Goal: Find specific page/section: Find specific page/section

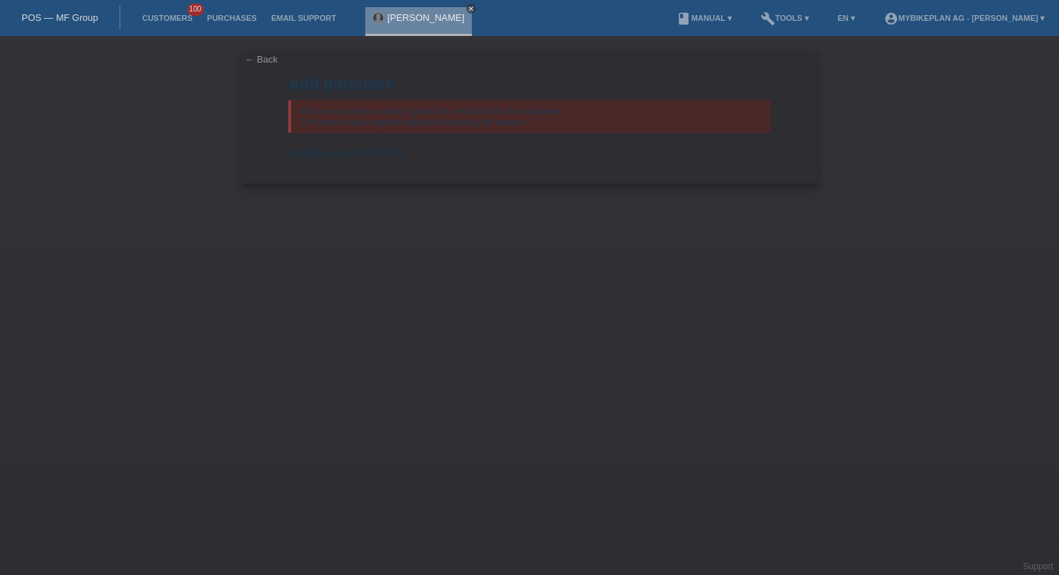
click at [467, 8] on icon "close" at bounding box center [470, 8] width 7 height 7
click at [87, 19] on link "POS — MF Group" at bounding box center [60, 17] width 76 height 11
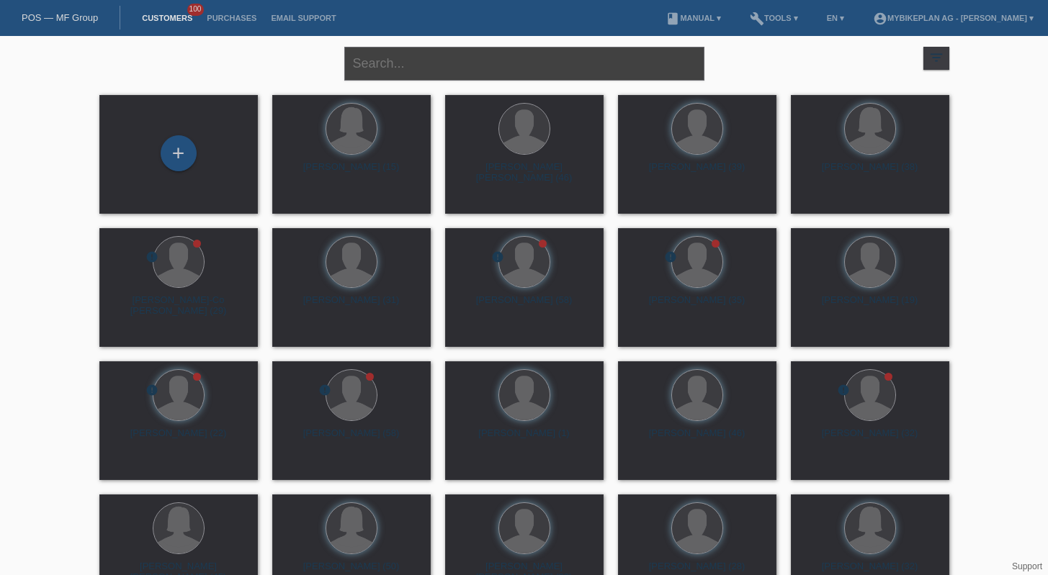
click at [436, 76] on input "text" at bounding box center [524, 64] width 360 height 34
paste input "[PERSON_NAME] [PERSON_NAME]"
type input "[PERSON_NAME] [PERSON_NAME]"
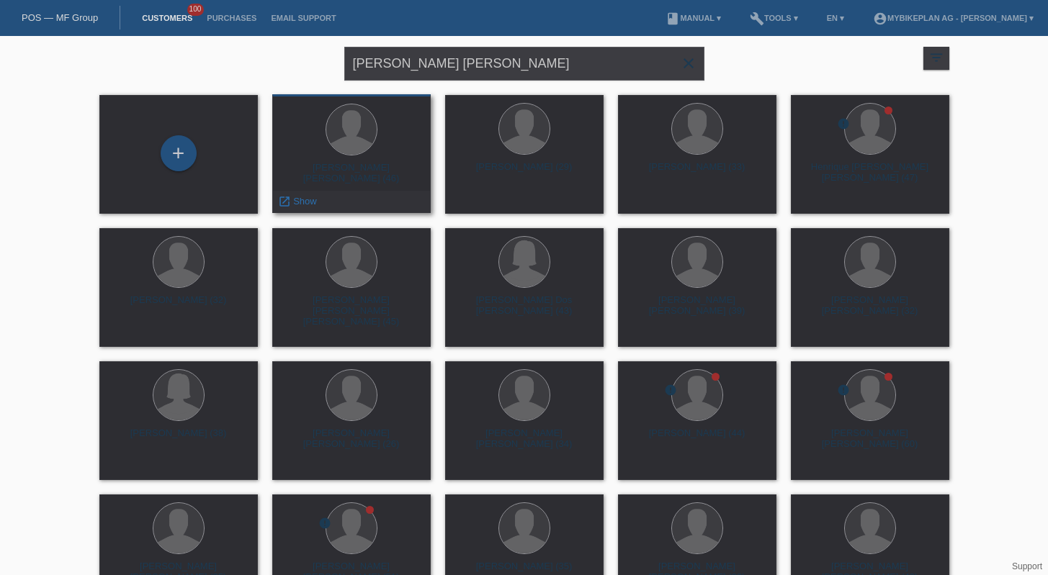
click at [378, 180] on div "[PERSON_NAME] [PERSON_NAME] (46)" at bounding box center [351, 173] width 135 height 23
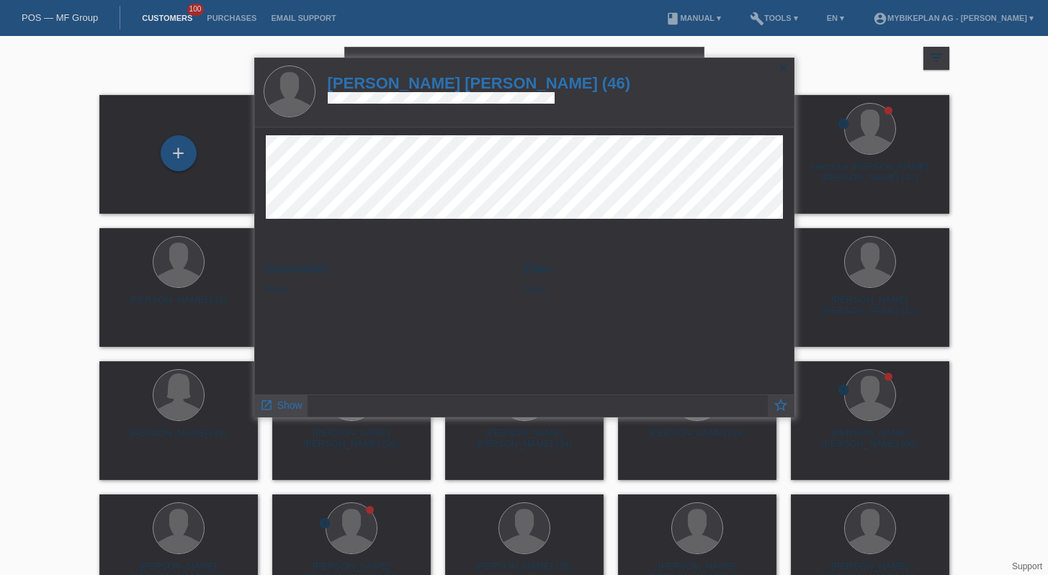
click at [289, 400] on span "Show" at bounding box center [289, 406] width 25 height 12
